Goal: Information Seeking & Learning: Learn about a topic

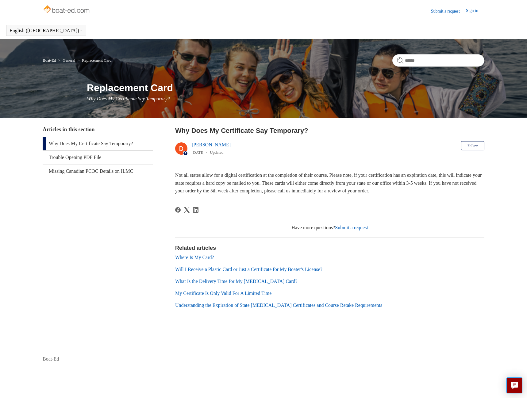
click at [190, 255] on link "Where Is My Card?" at bounding box center [194, 257] width 39 height 5
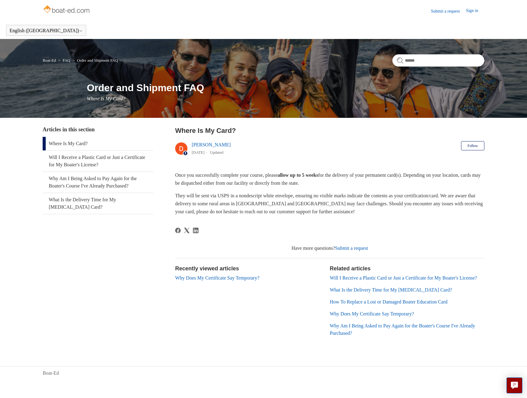
click at [356, 316] on link "Why Does My Certificate Say Temporary?" at bounding box center [372, 313] width 84 height 5
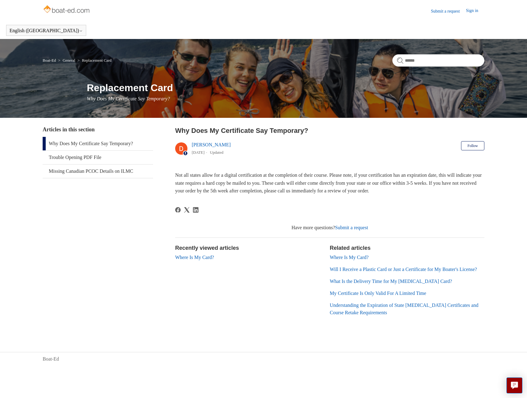
click at [354, 296] on link "My Certificate Is Only Valid For A Limited Time" at bounding box center [378, 292] width 96 height 5
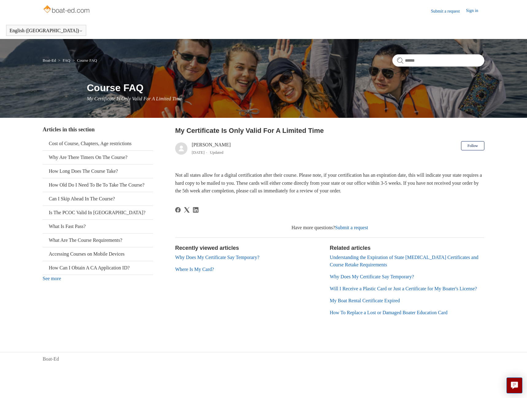
click at [384, 303] on link "My Boat Rental Certificate Expired" at bounding box center [365, 300] width 70 height 5
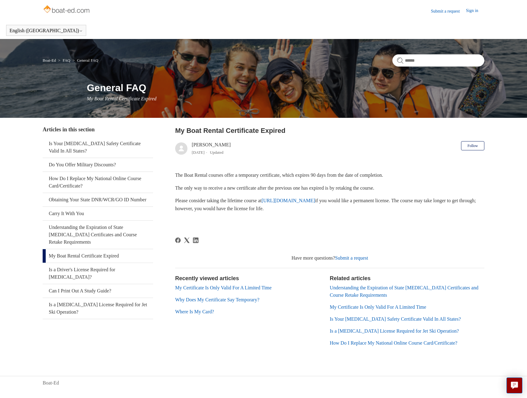
click at [315, 201] on link "https://www.boat-ed.com" at bounding box center [288, 200] width 53 height 5
